Goal: Task Accomplishment & Management: Manage account settings

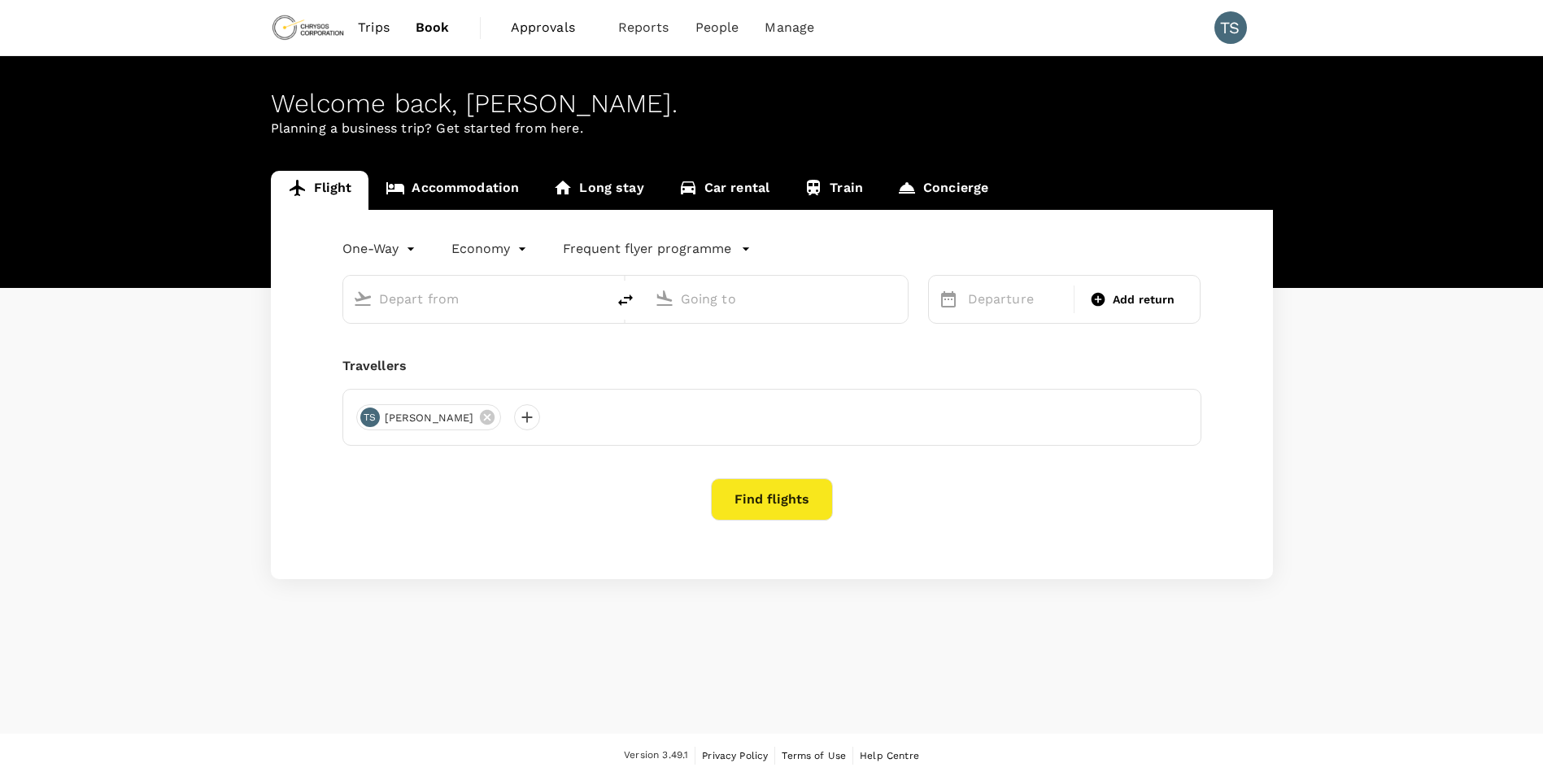
type input "Hannover-Langenhagen (HAJ)"
type input "[GEOGRAPHIC_DATA] ([GEOGRAPHIC_DATA])"
type input "Hannover-Langenhagen (HAJ)"
type input "[GEOGRAPHIC_DATA] ([GEOGRAPHIC_DATA])"
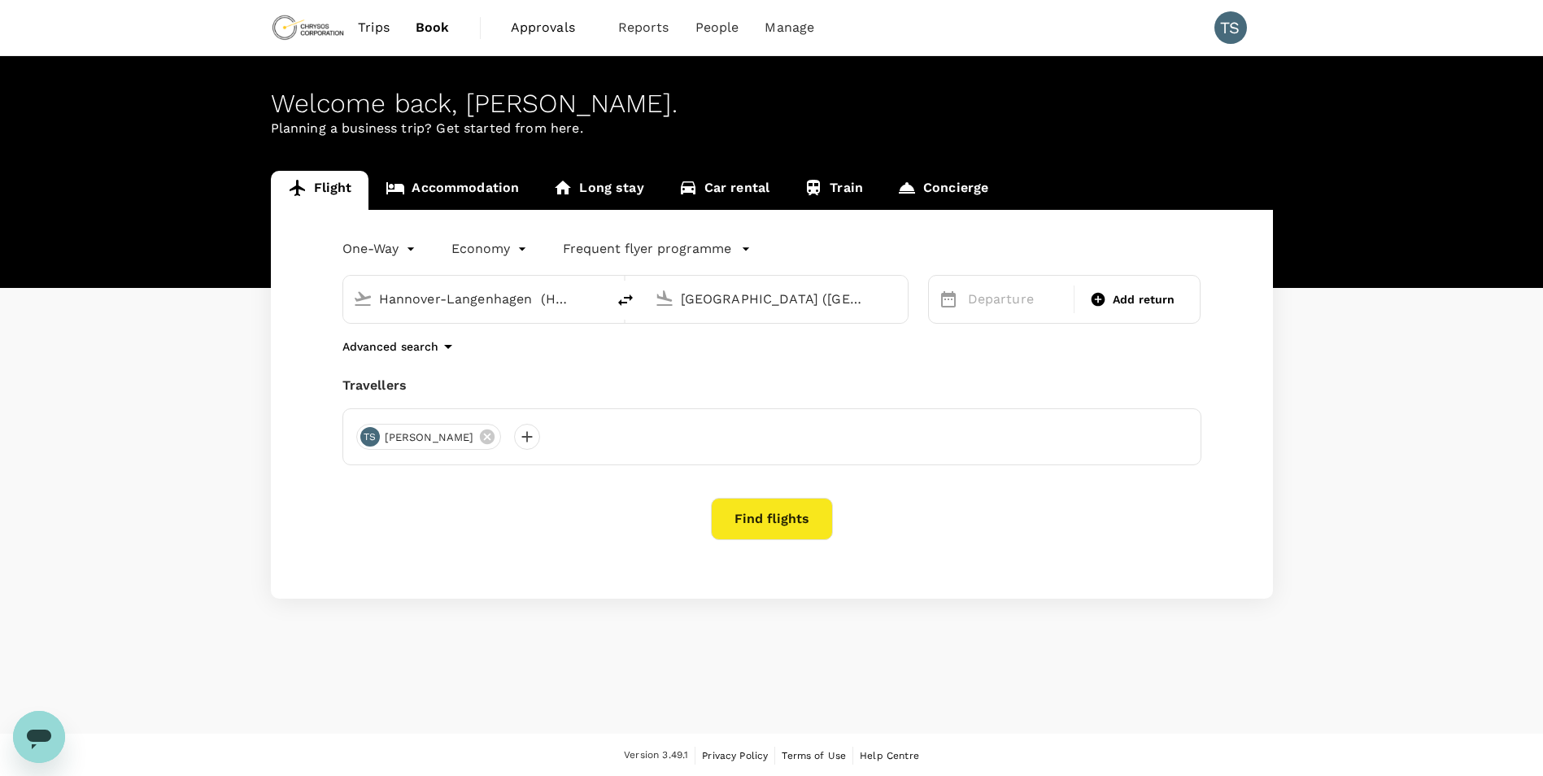
click at [551, 28] on span "Approvals" at bounding box center [551, 28] width 81 height 20
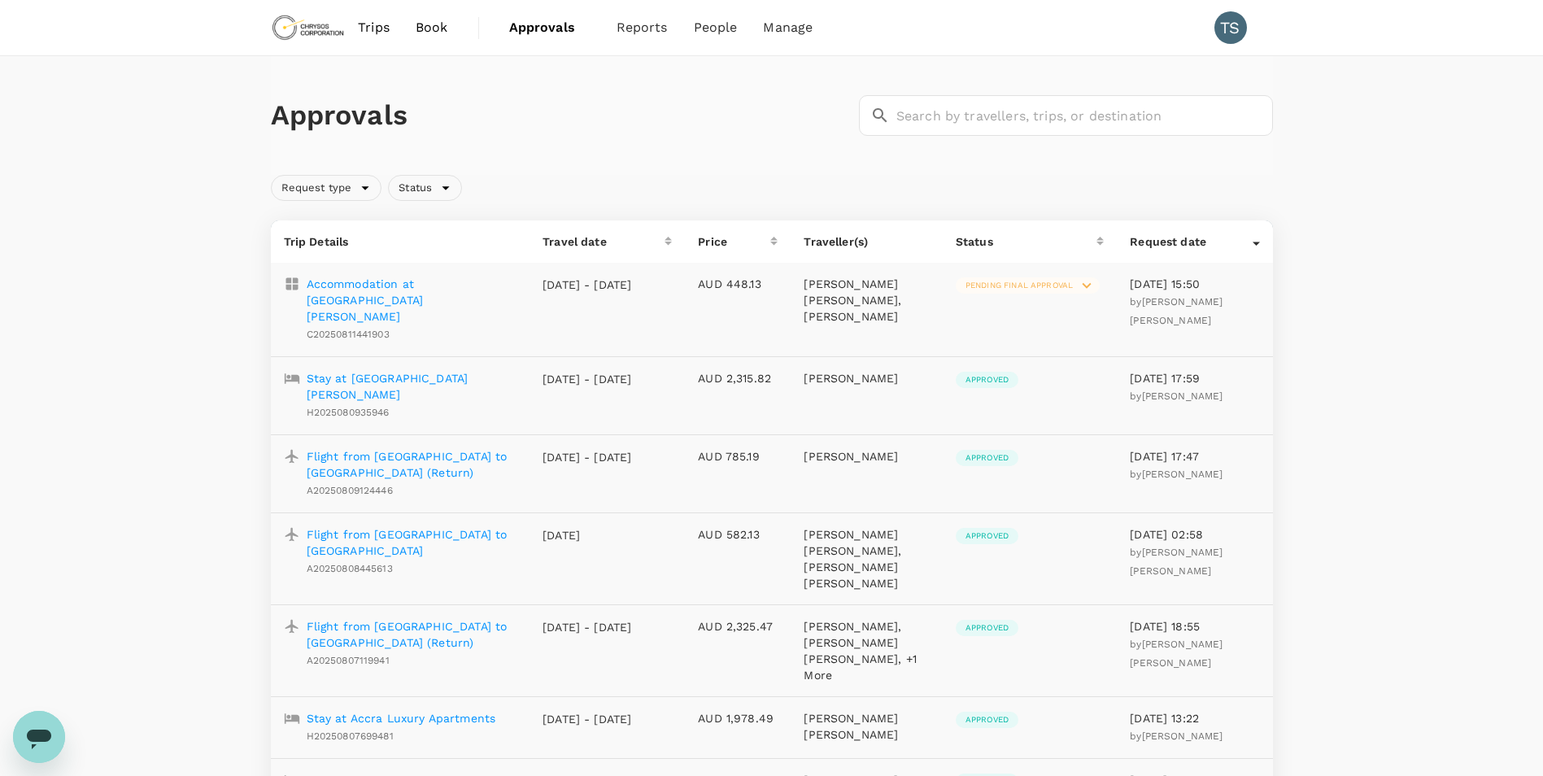
click at [374, 291] on p "Accommodation at [GEOGRAPHIC_DATA][PERSON_NAME]" at bounding box center [412, 300] width 211 height 49
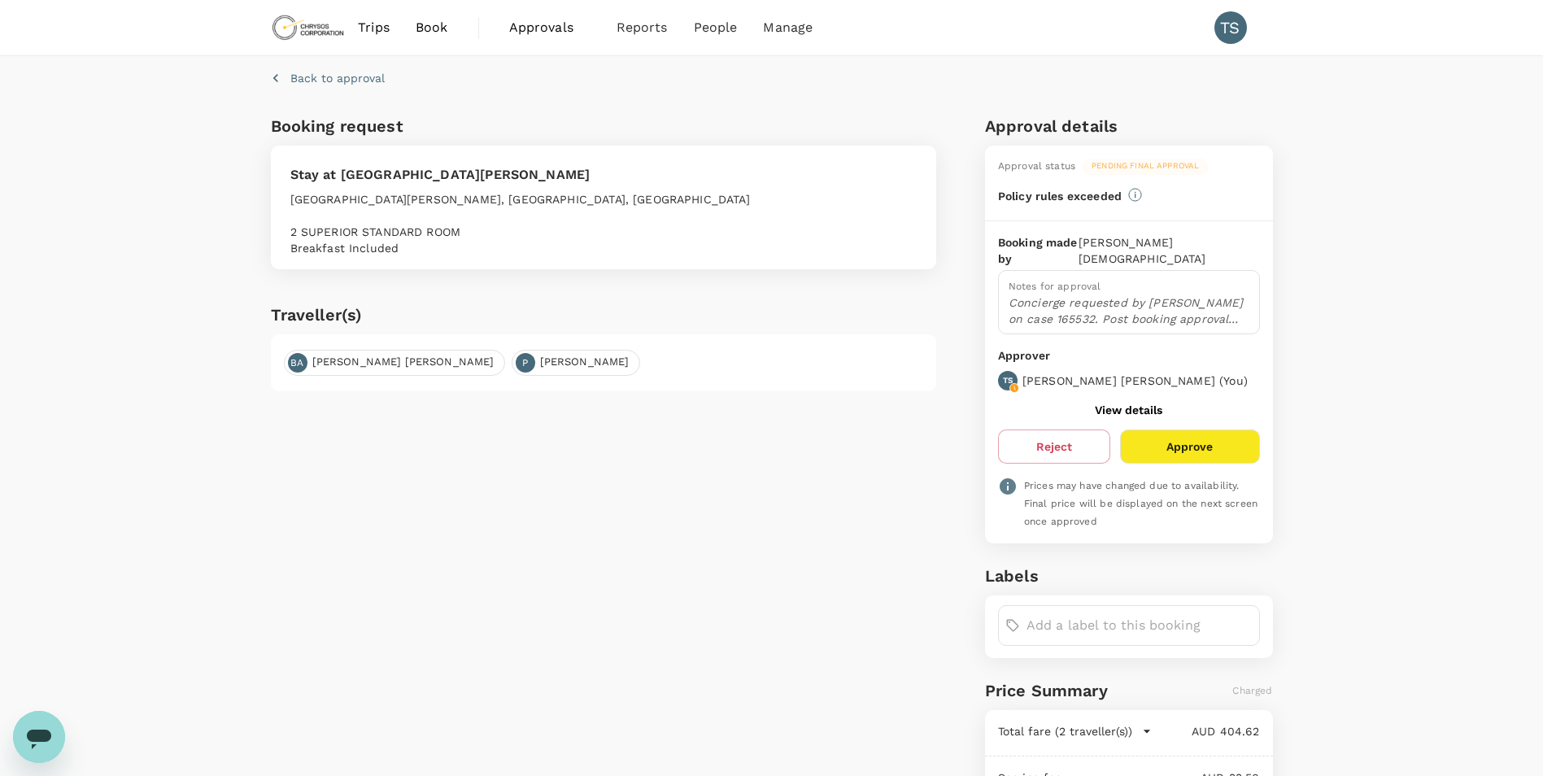
click at [1106, 299] on p "Concierge requested by [PERSON_NAME] on case 165532. Post booking approval for …" at bounding box center [1129, 310] width 241 height 33
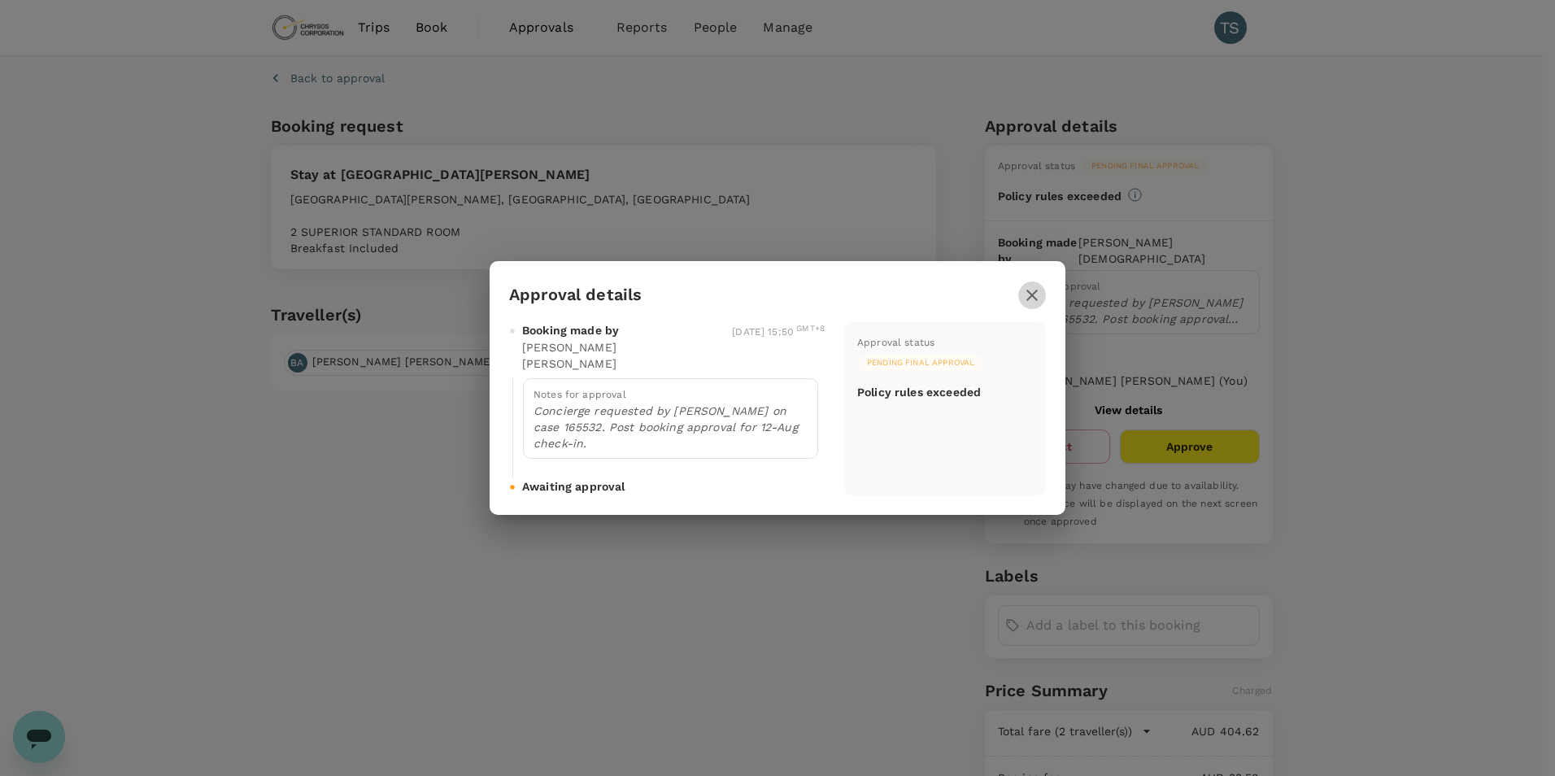
click at [1039, 305] on icon "button" at bounding box center [1033, 296] width 20 height 20
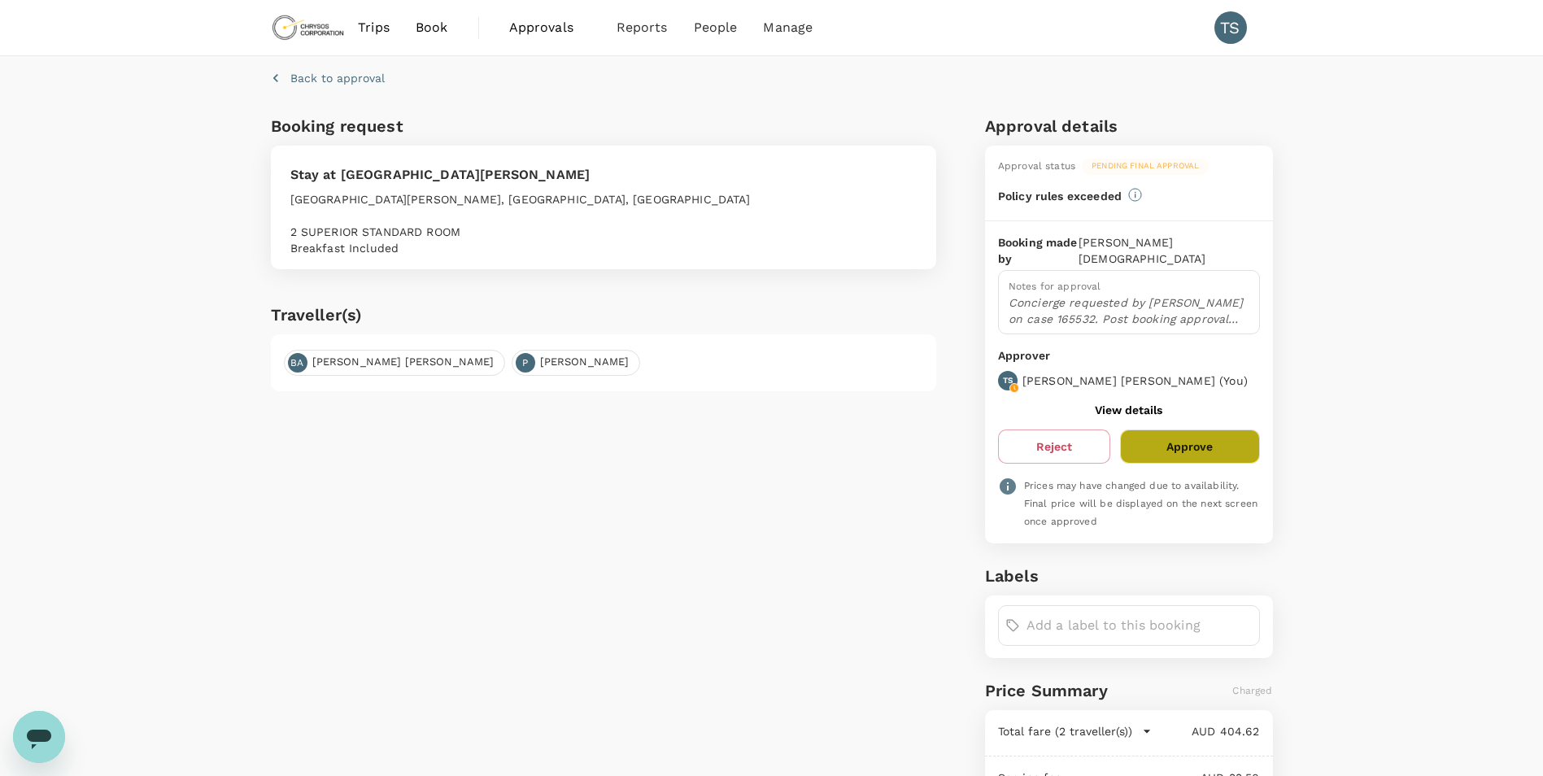
click at [1210, 430] on button "Approve" at bounding box center [1189, 447] width 139 height 34
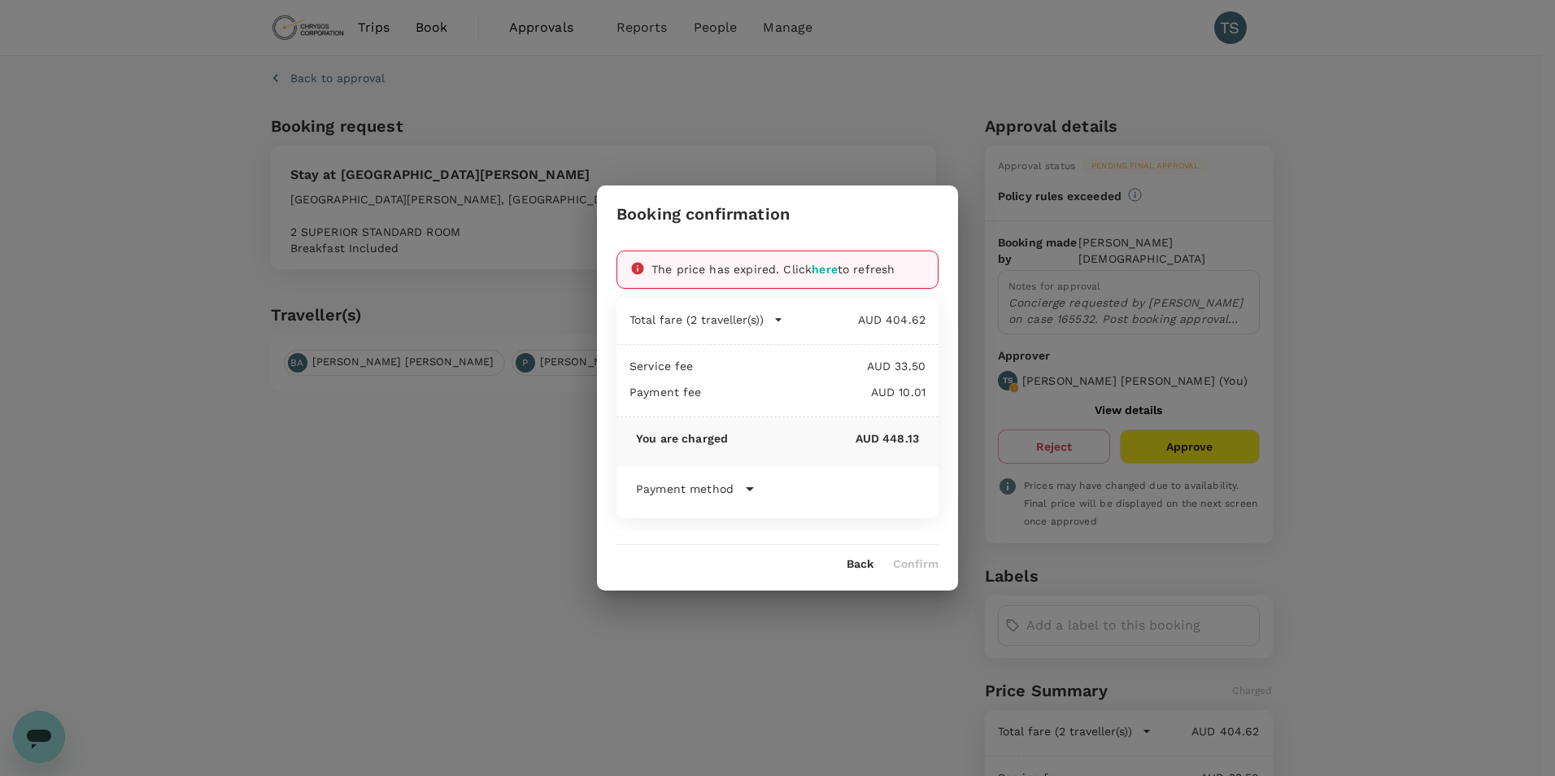
click at [822, 271] on span "here" at bounding box center [825, 269] width 26 height 13
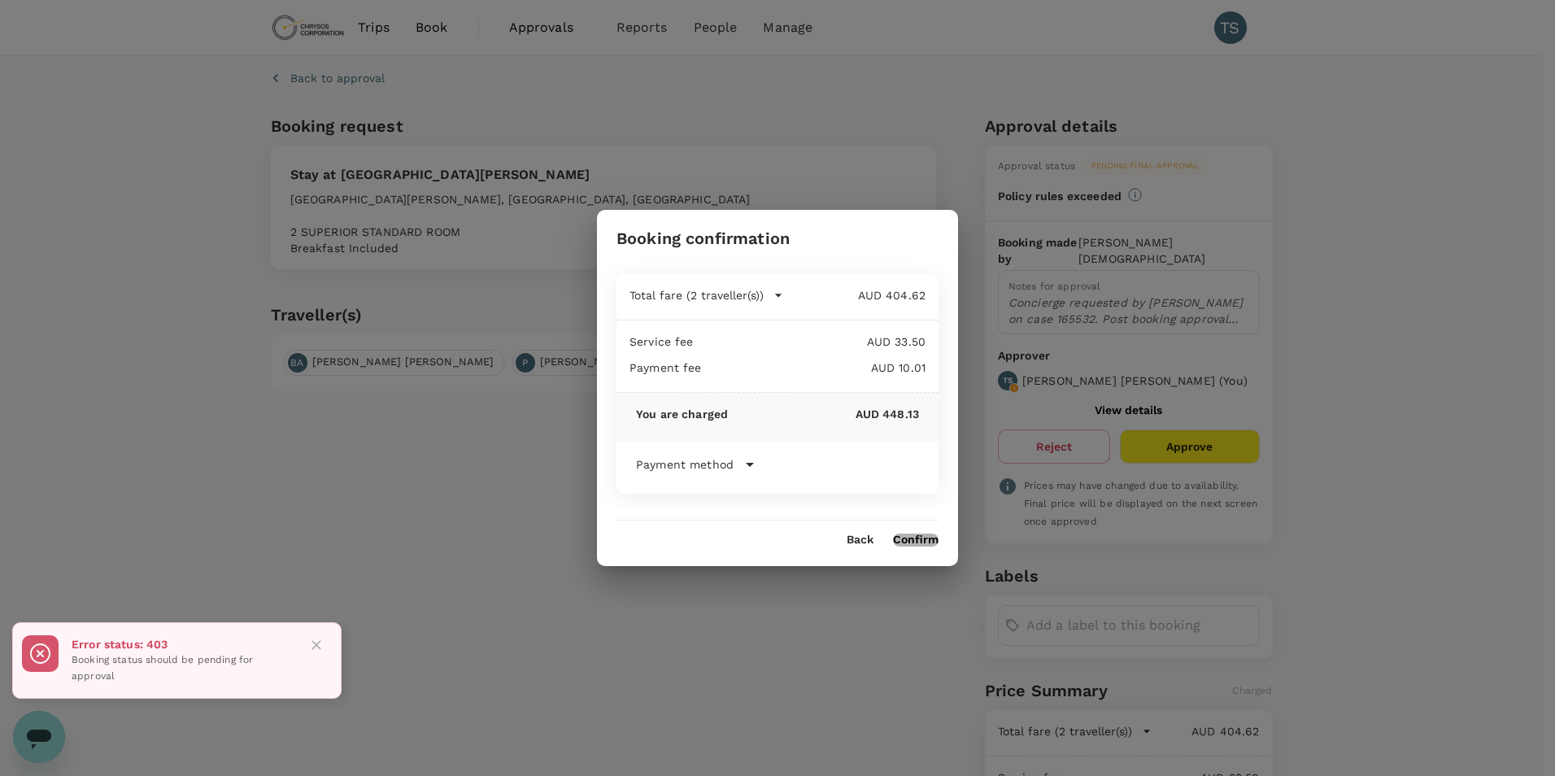
click at [918, 541] on button "Confirm" at bounding box center [916, 540] width 46 height 13
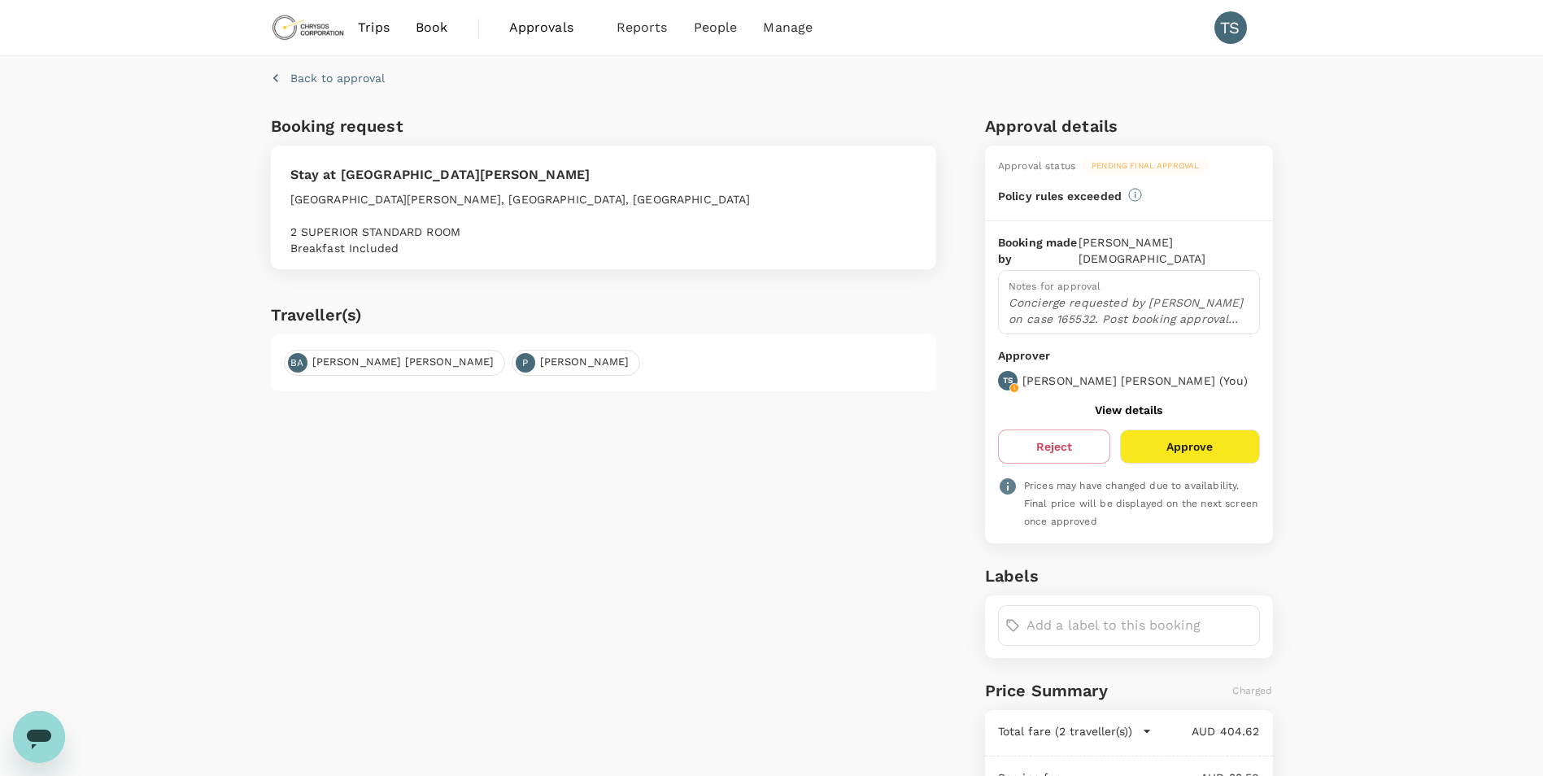
click at [1198, 438] on button "Approve" at bounding box center [1189, 447] width 139 height 34
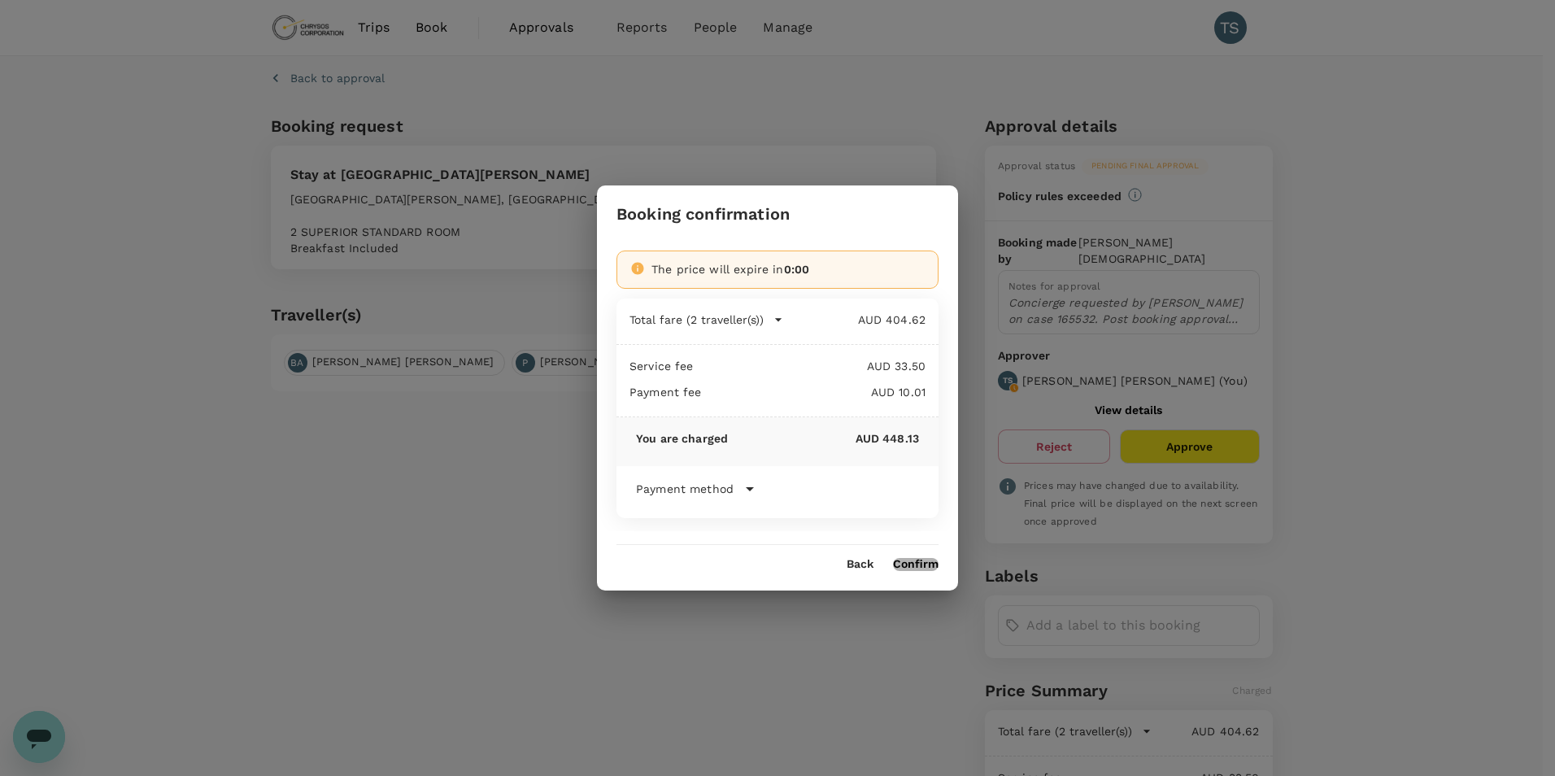
click at [914, 558] on button "Confirm" at bounding box center [916, 564] width 46 height 13
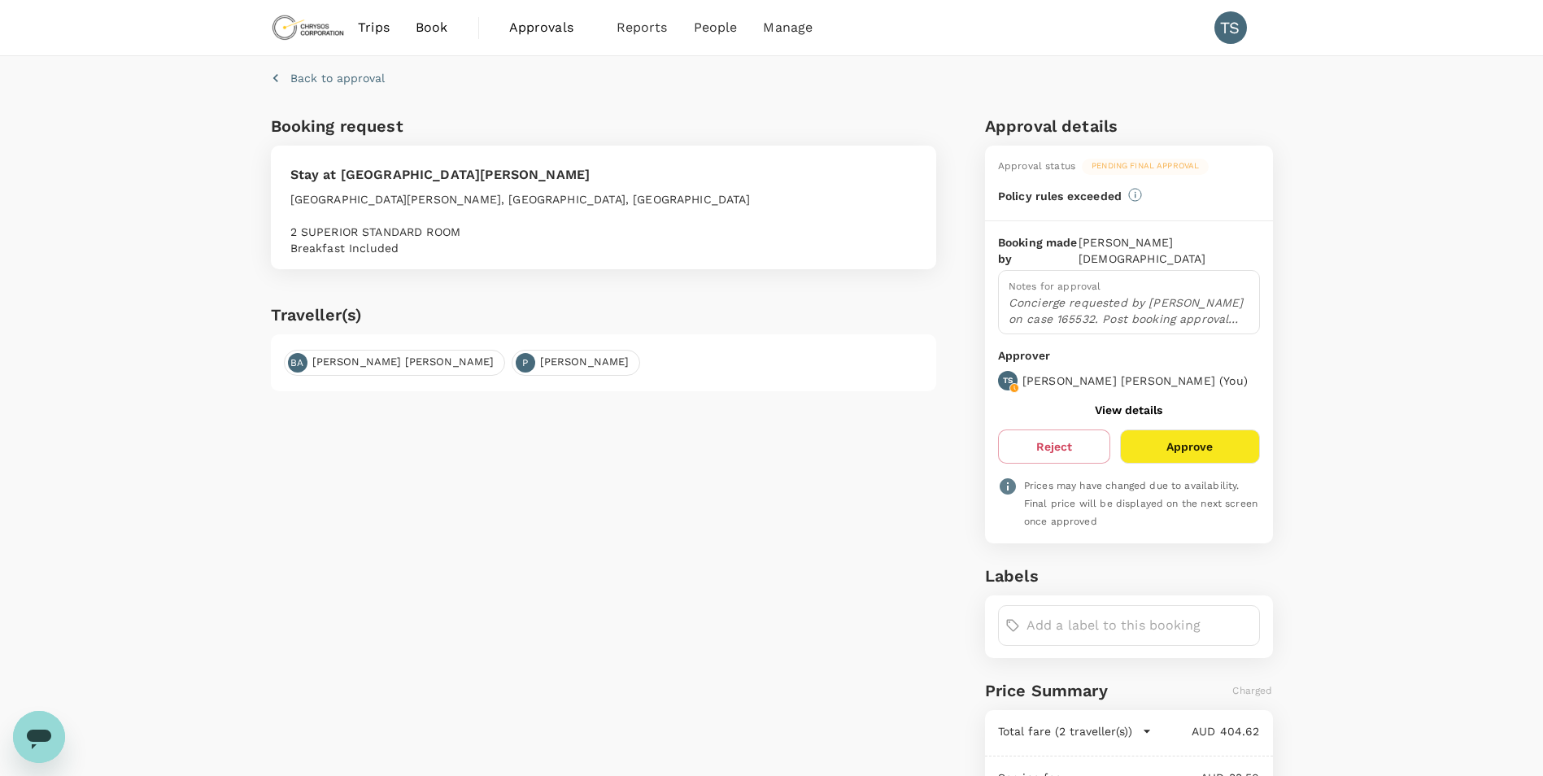
click at [1188, 307] on p "Concierge requested by [PERSON_NAME] on case 165532. Post booking approval for …" at bounding box center [1129, 310] width 241 height 33
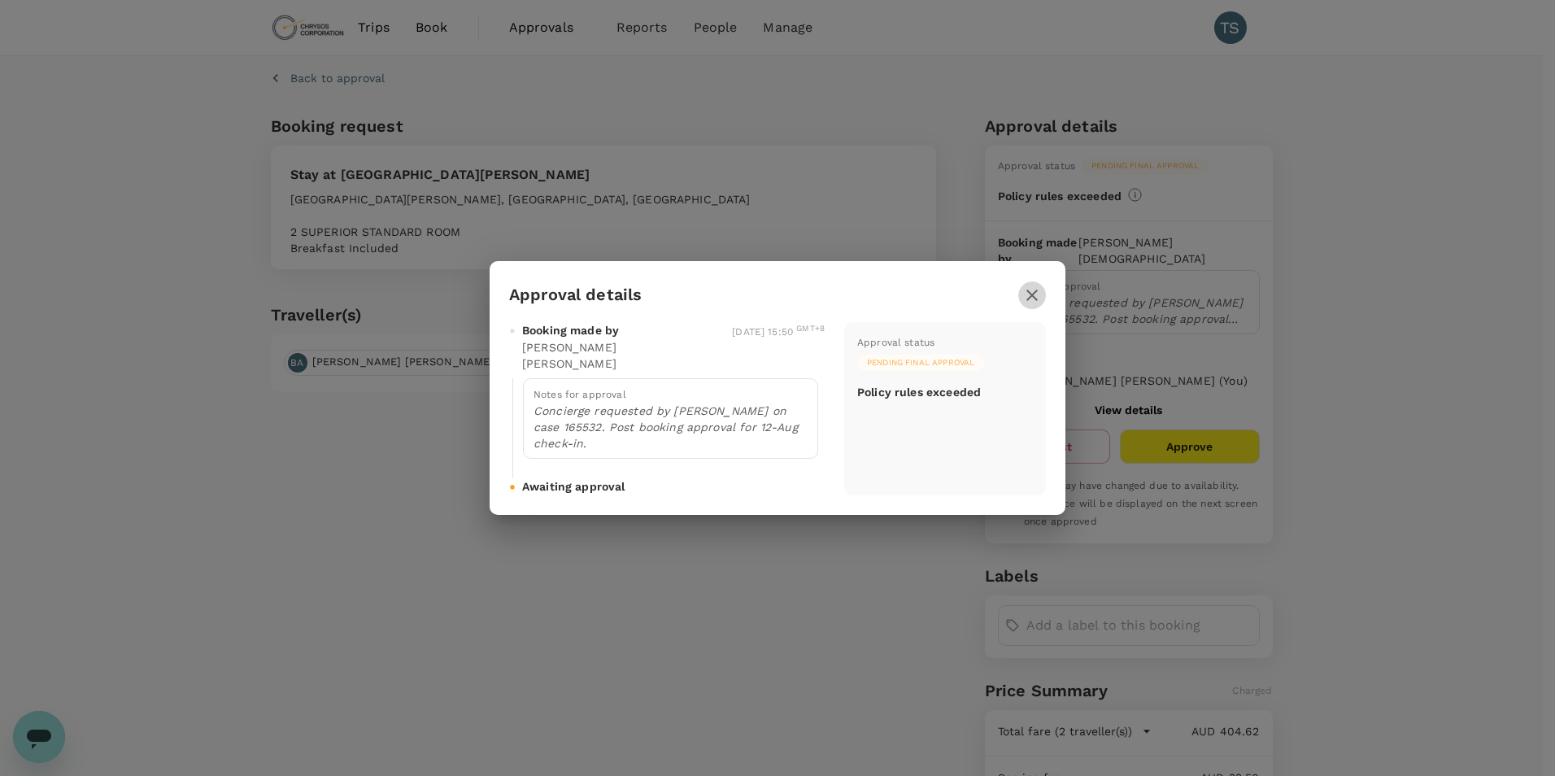
click at [1032, 305] on icon "button" at bounding box center [1033, 296] width 20 height 20
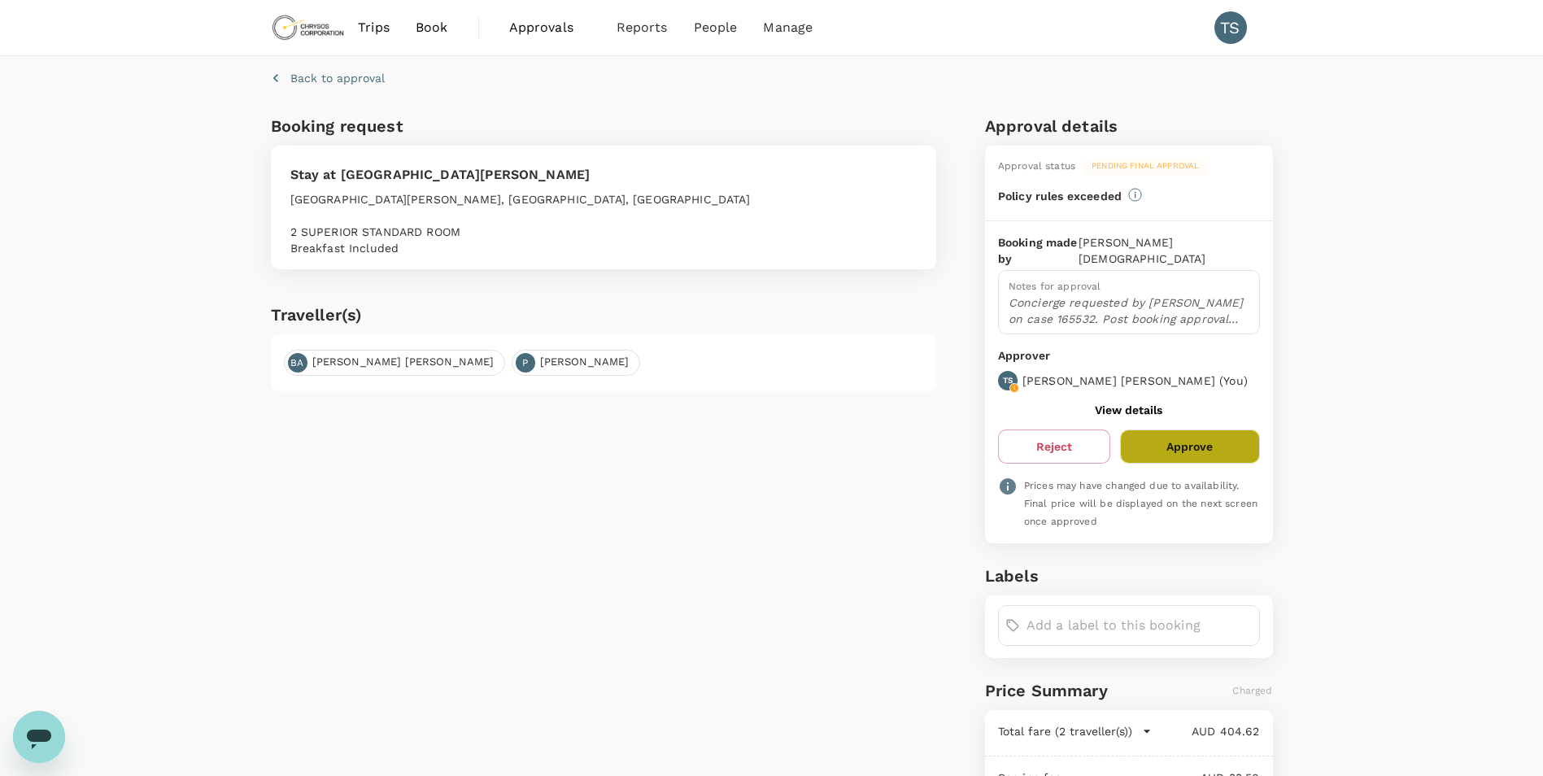
click at [1189, 441] on button "Approve" at bounding box center [1189, 447] width 139 height 34
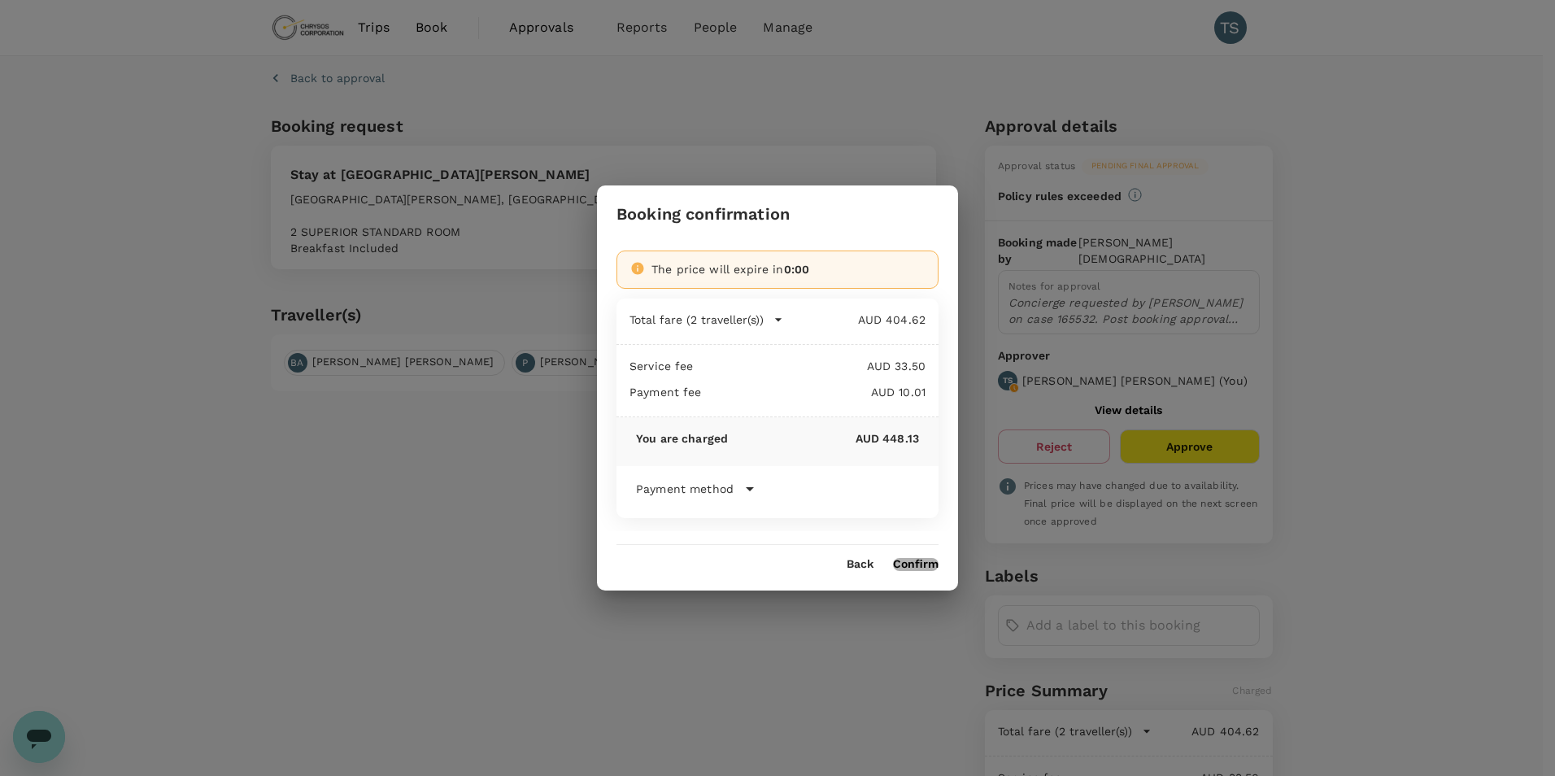
click at [917, 559] on button "Confirm" at bounding box center [916, 564] width 46 height 13
